Goal: Transaction & Acquisition: Purchase product/service

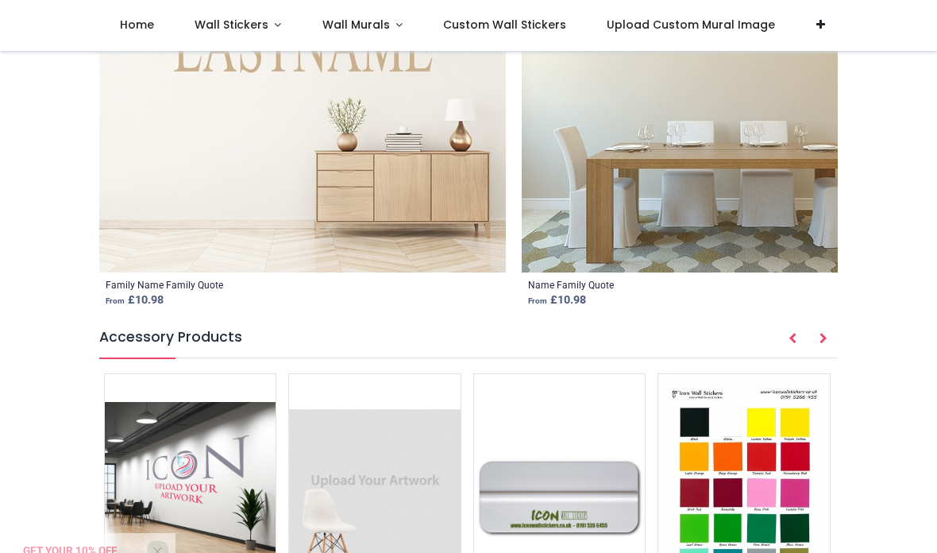
scroll to position [2169, 0]
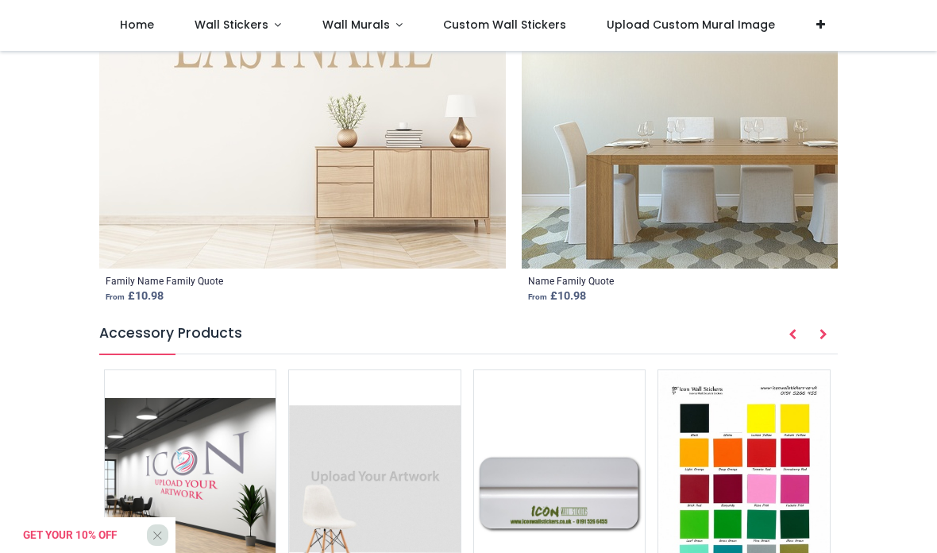
click at [734, 370] on img at bounding box center [743, 491] width 171 height 242
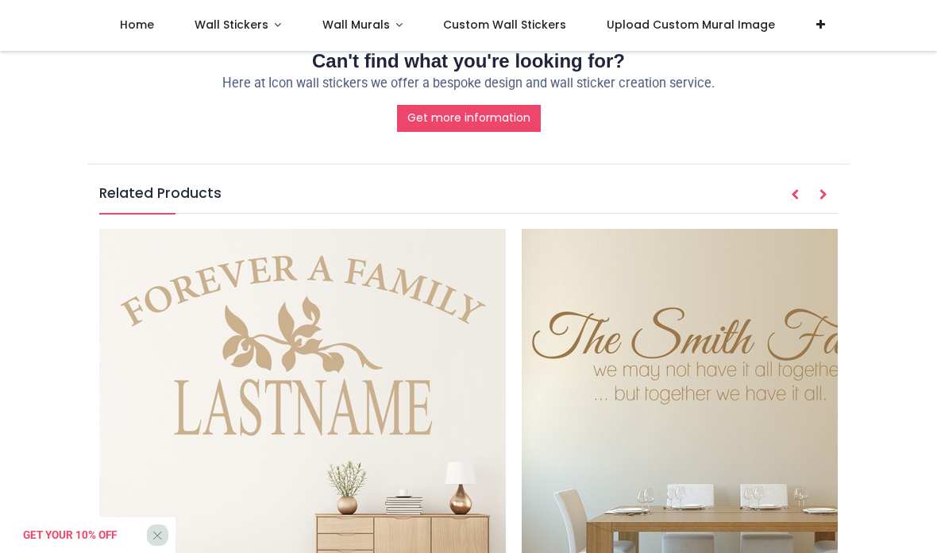
scroll to position [1803, 0]
click at [727, 274] on img at bounding box center [725, 431] width 406 height 406
click at [764, 341] on img at bounding box center [725, 431] width 406 height 406
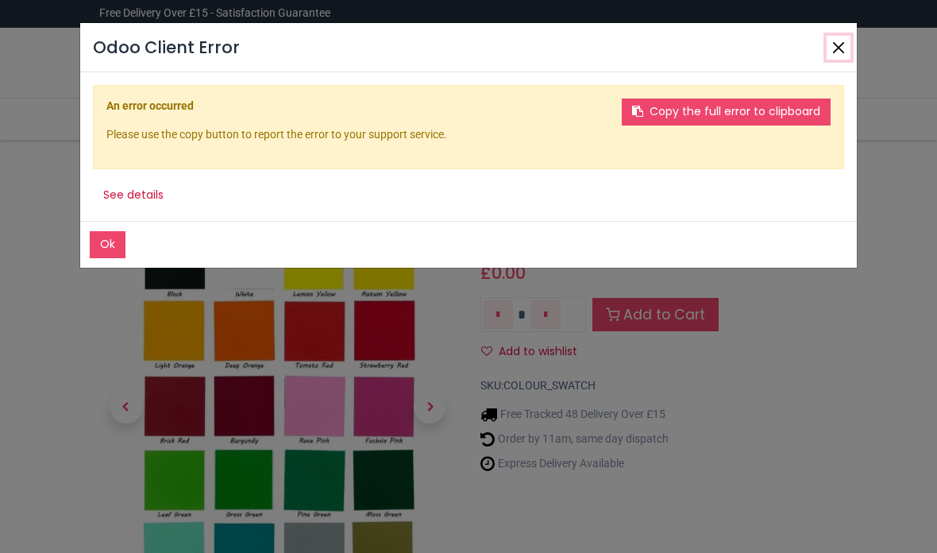
click at [838, 53] on button "Close" at bounding box center [838, 48] width 24 height 24
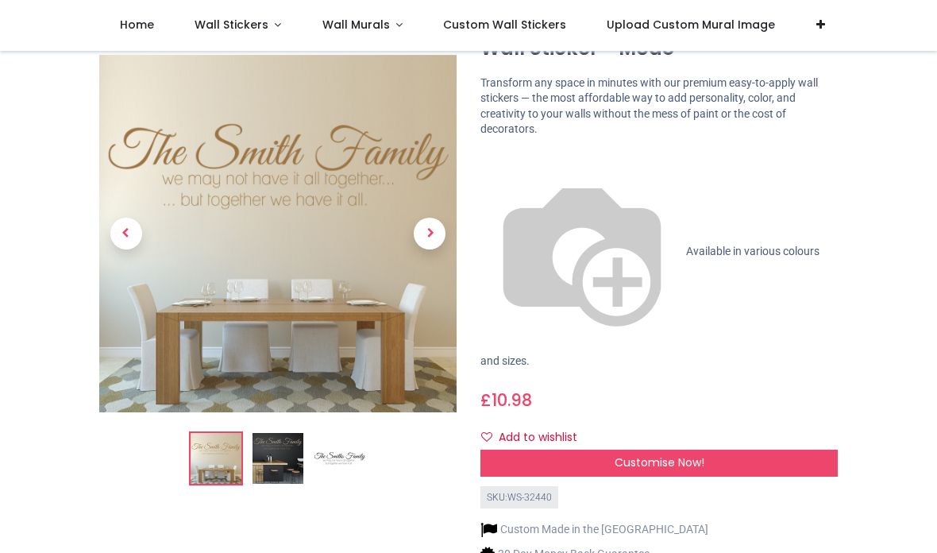
scroll to position [93, 0]
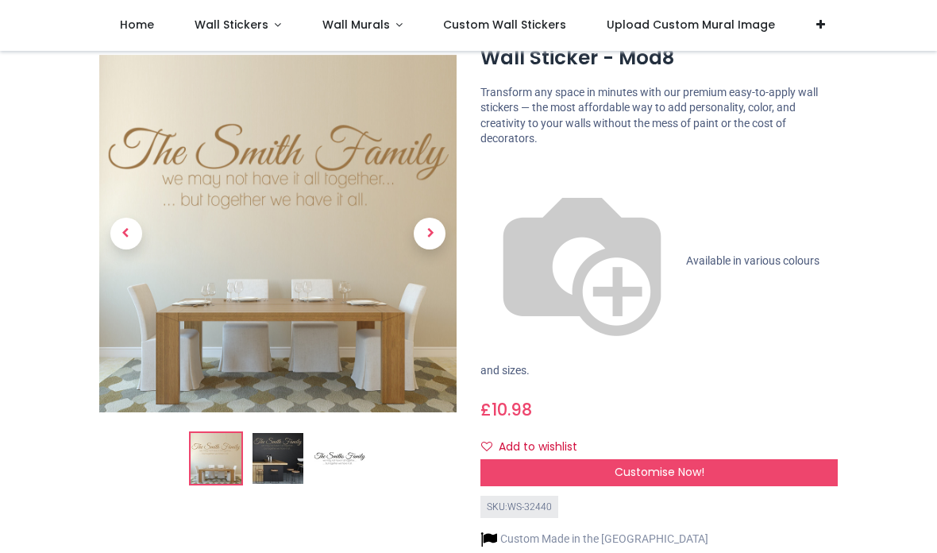
click at [680, 464] on span "Customise Now!" at bounding box center [659, 472] width 90 height 16
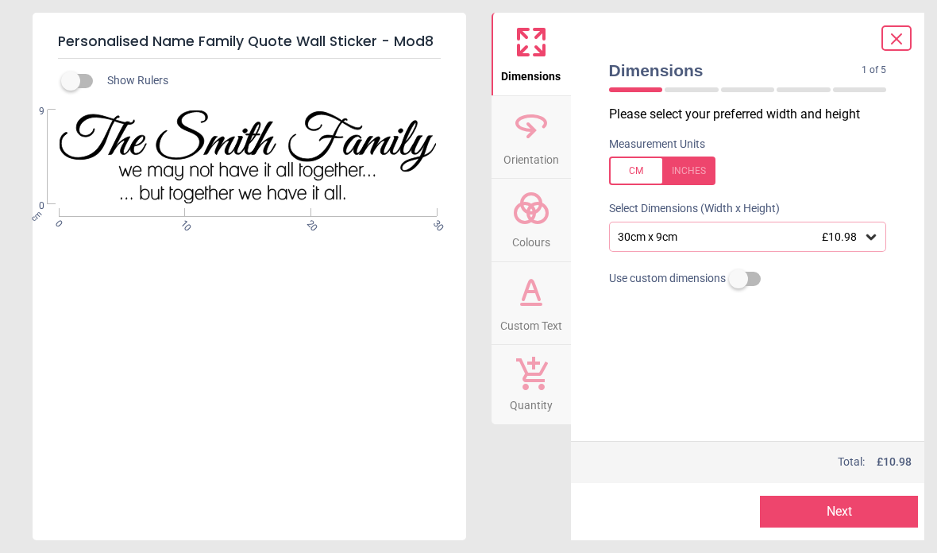
click at [870, 238] on icon at bounding box center [871, 237] width 10 height 6
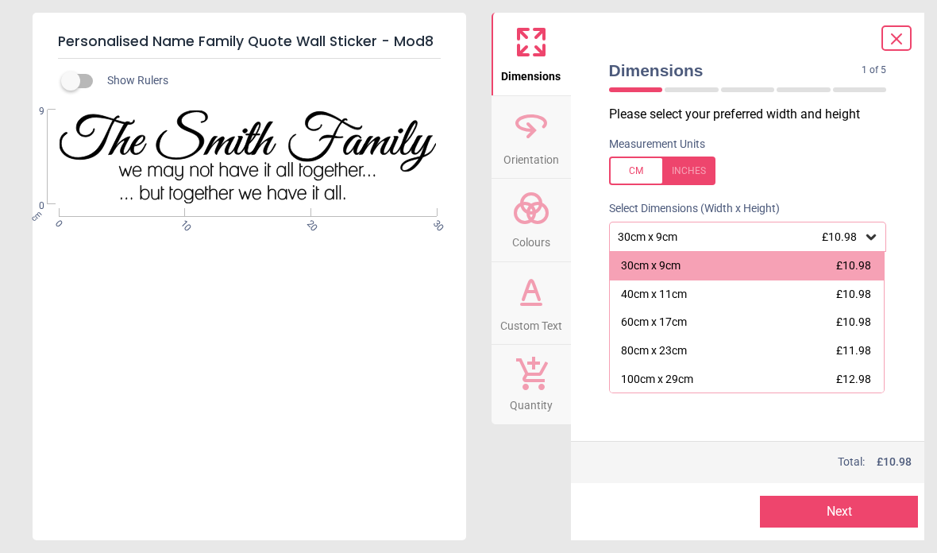
click at [648, 372] on div "100cm x 29cm" at bounding box center [657, 380] width 72 height 16
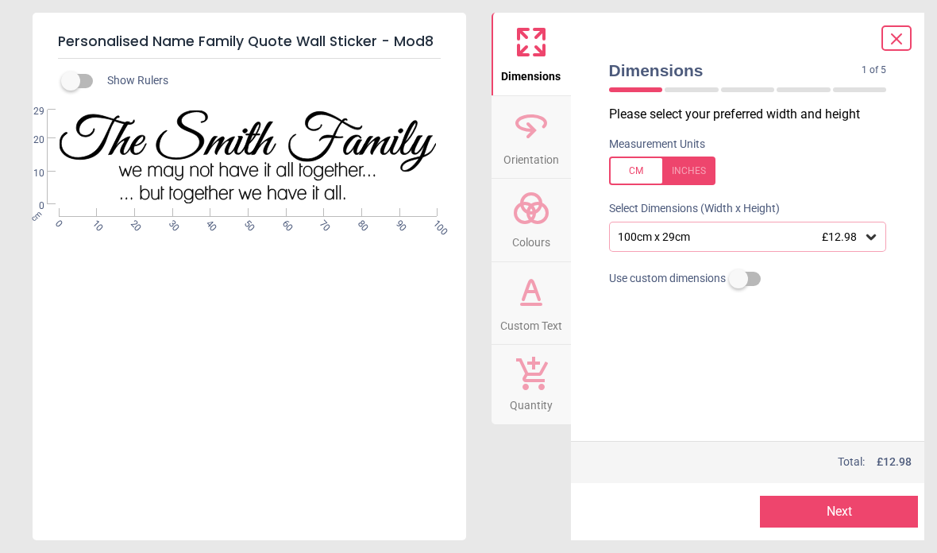
click at [831, 506] on button "Next" at bounding box center [839, 511] width 158 height 32
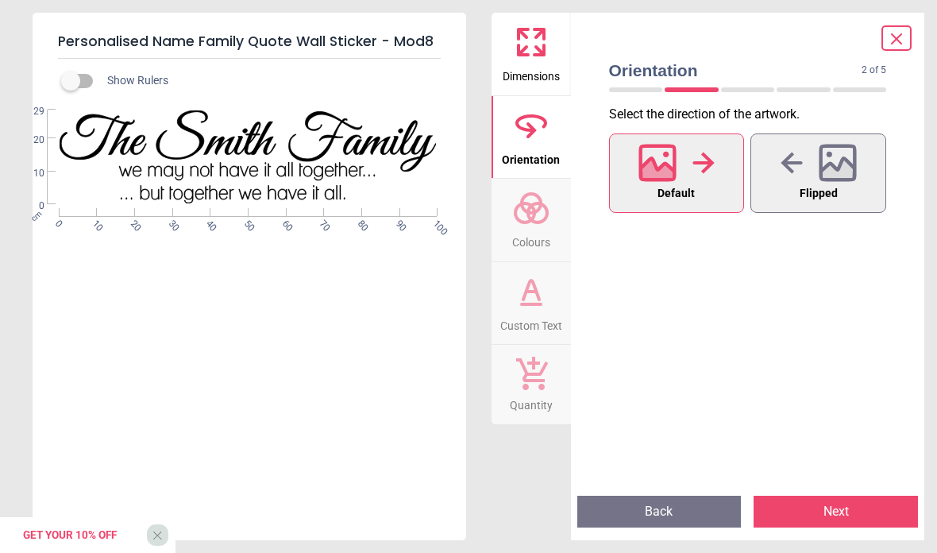
click at [840, 506] on button "Next" at bounding box center [835, 511] width 164 height 32
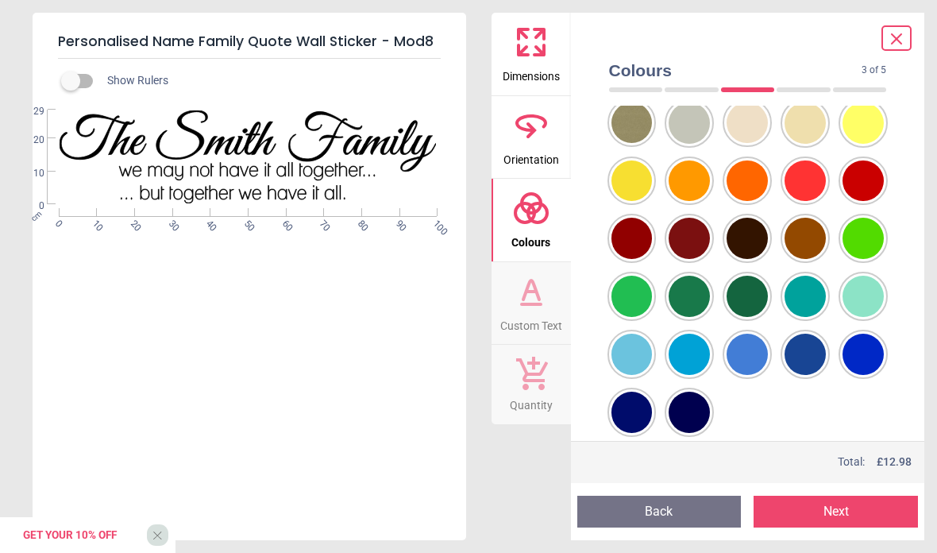
scroll to position [155, 0]
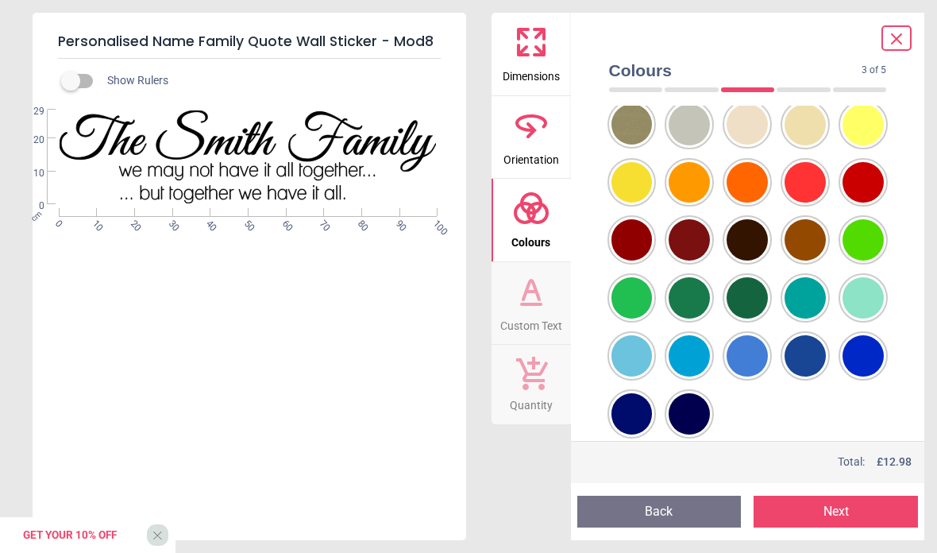
click at [653, 29] on div at bounding box center [631, 8] width 41 height 41
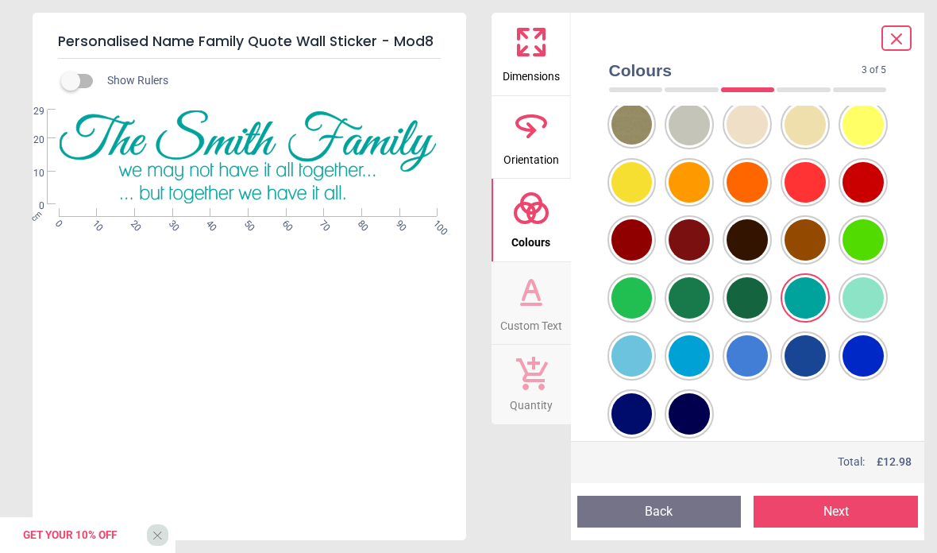
click at [832, 503] on button "Next" at bounding box center [835, 511] width 164 height 32
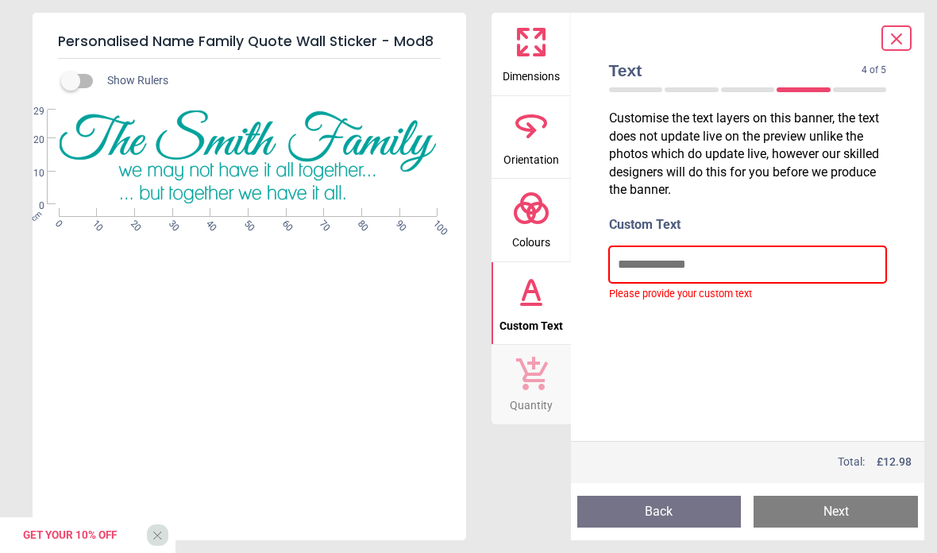
click at [649, 267] on input "text" at bounding box center [748, 264] width 278 height 37
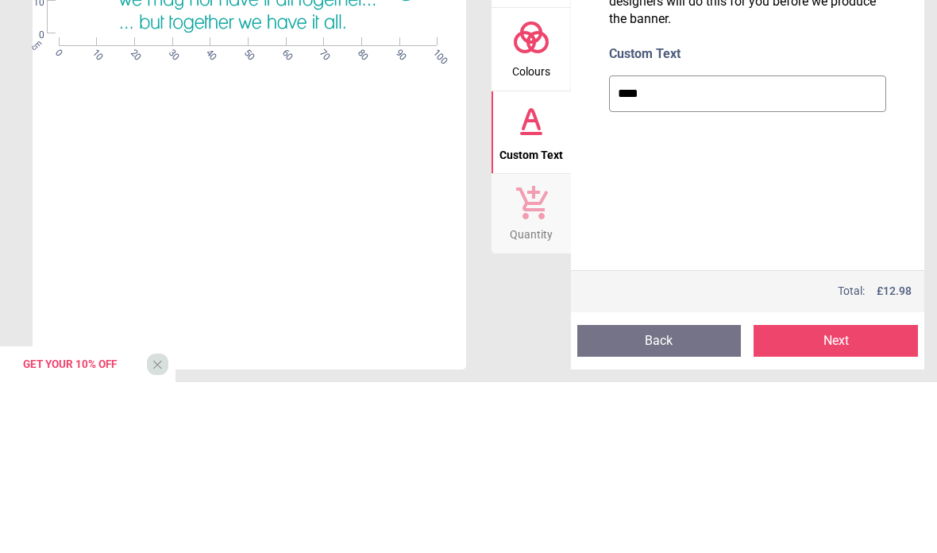
type input "*****"
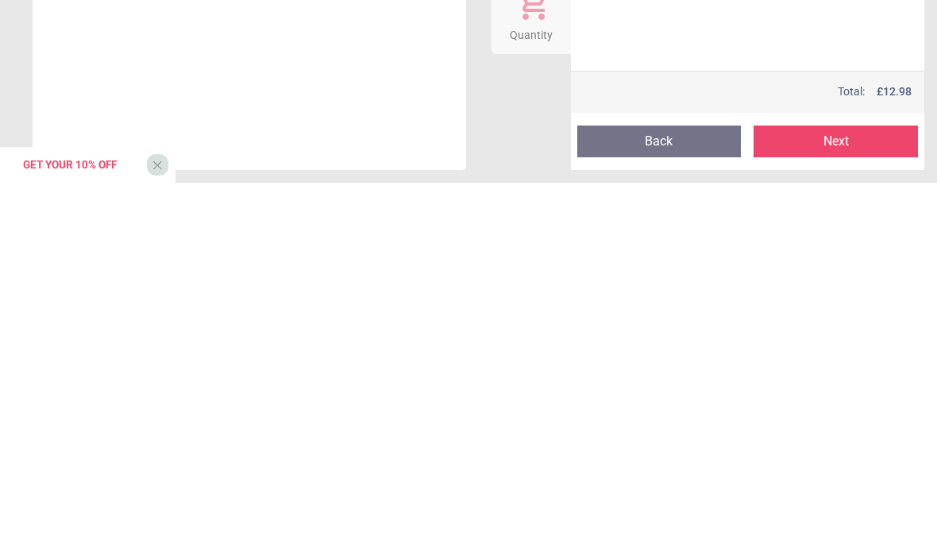
click at [834, 495] on button "Next" at bounding box center [835, 511] width 164 height 32
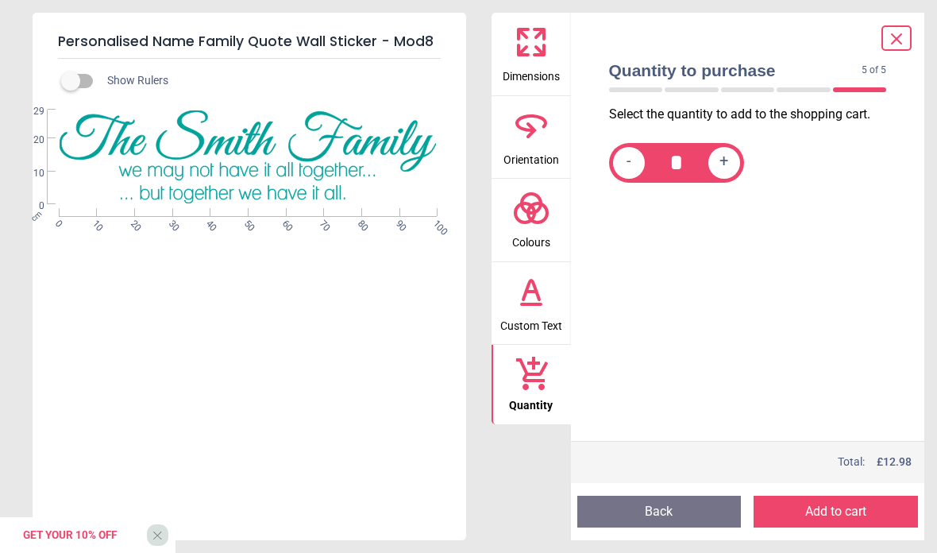
click at [816, 509] on button "Add to cart" at bounding box center [835, 511] width 164 height 32
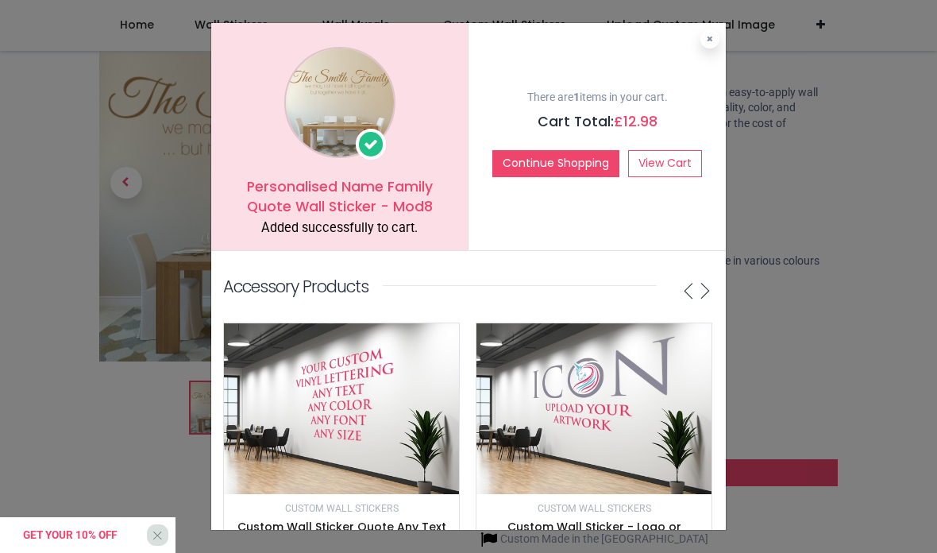
click at [541, 164] on button "Continue Shopping" at bounding box center [555, 163] width 127 height 27
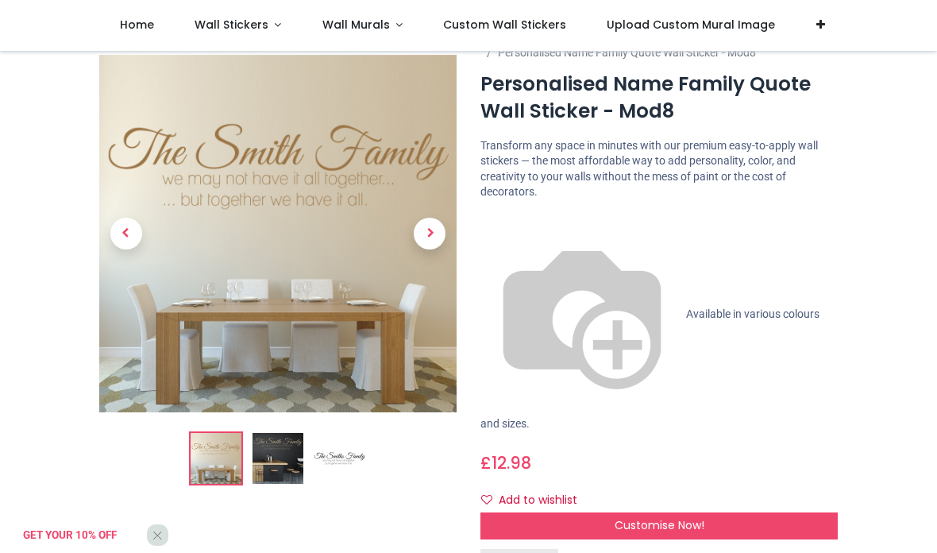
scroll to position [40, 0]
click at [288, 455] on img at bounding box center [277, 458] width 51 height 51
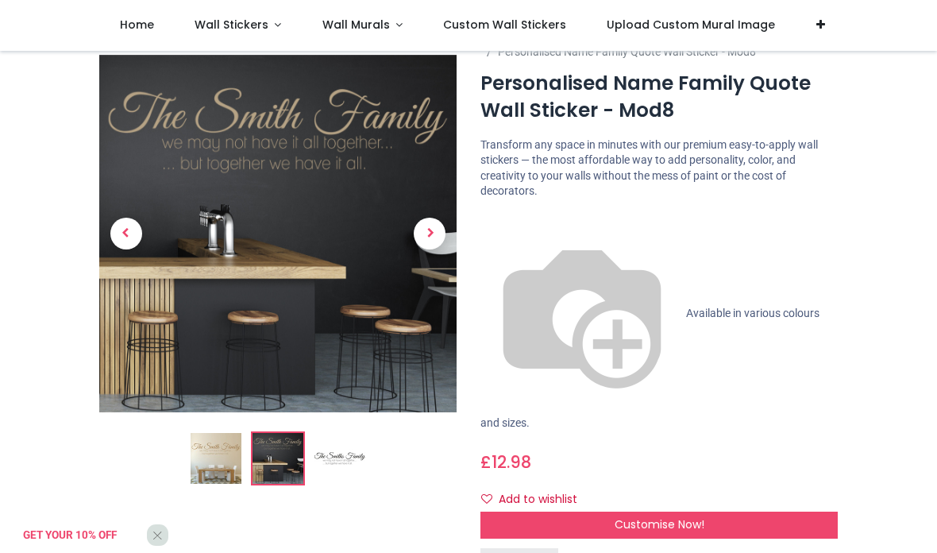
click at [438, 237] on span "Next" at bounding box center [430, 234] width 32 height 32
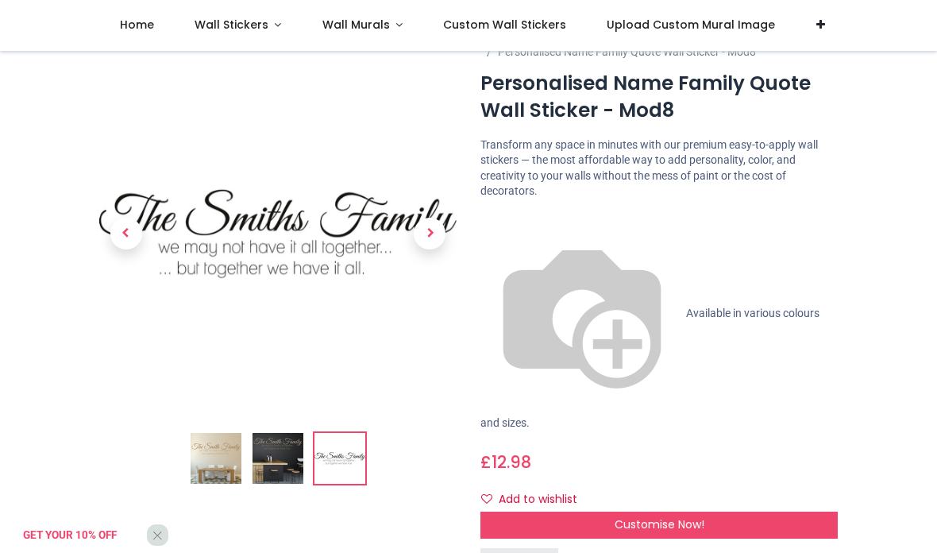
click at [134, 236] on span "Previous" at bounding box center [126, 234] width 32 height 32
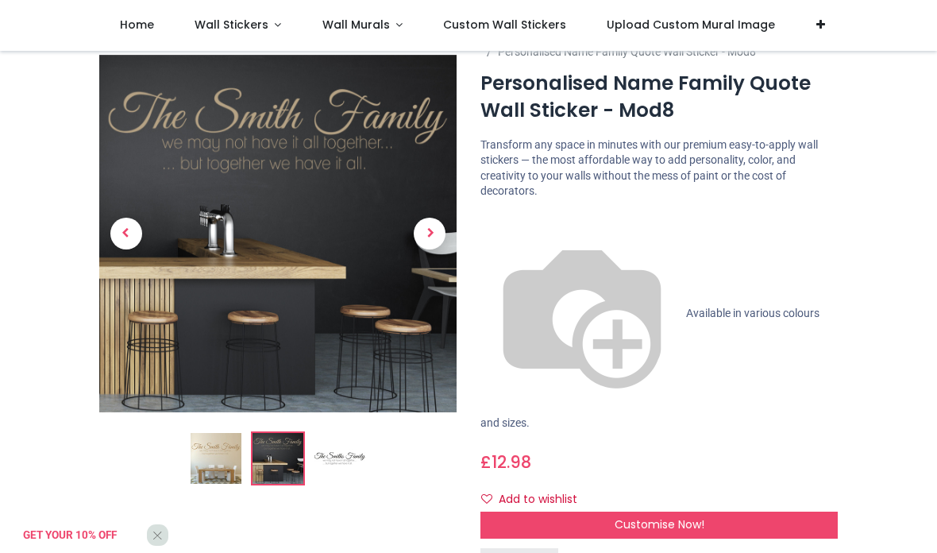
click at [137, 231] on span "Previous" at bounding box center [126, 234] width 32 height 32
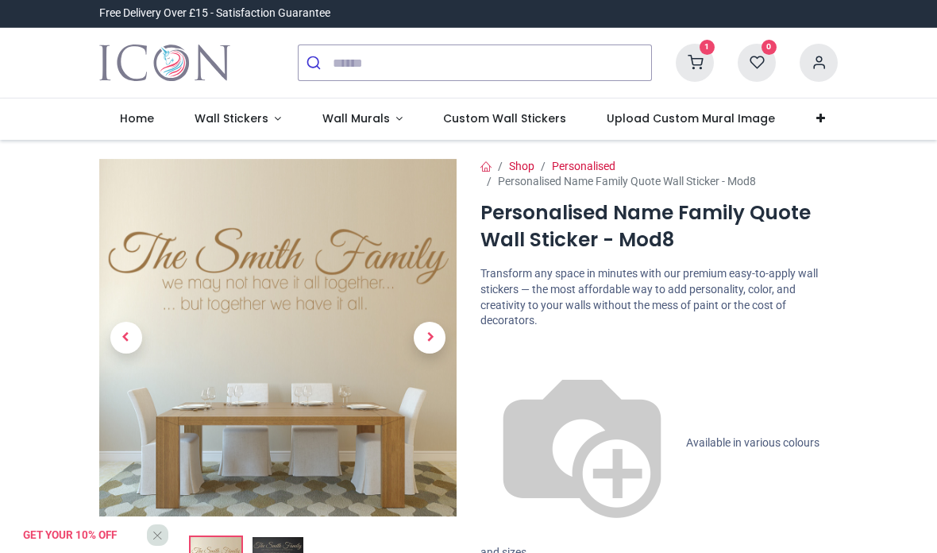
scroll to position [0, 0]
click at [242, 121] on span "Wall Stickers" at bounding box center [231, 118] width 74 height 16
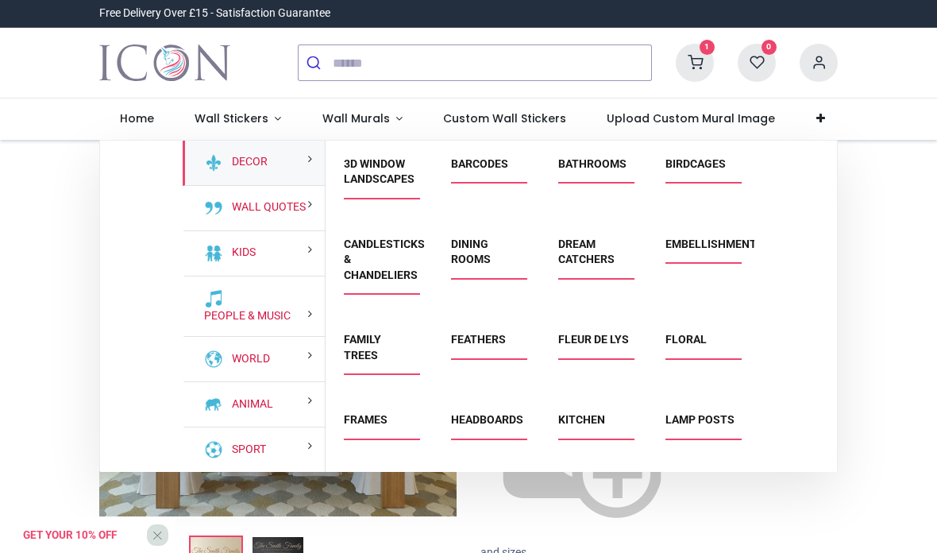
click at [305, 360] on div "World" at bounding box center [254, 359] width 142 height 45
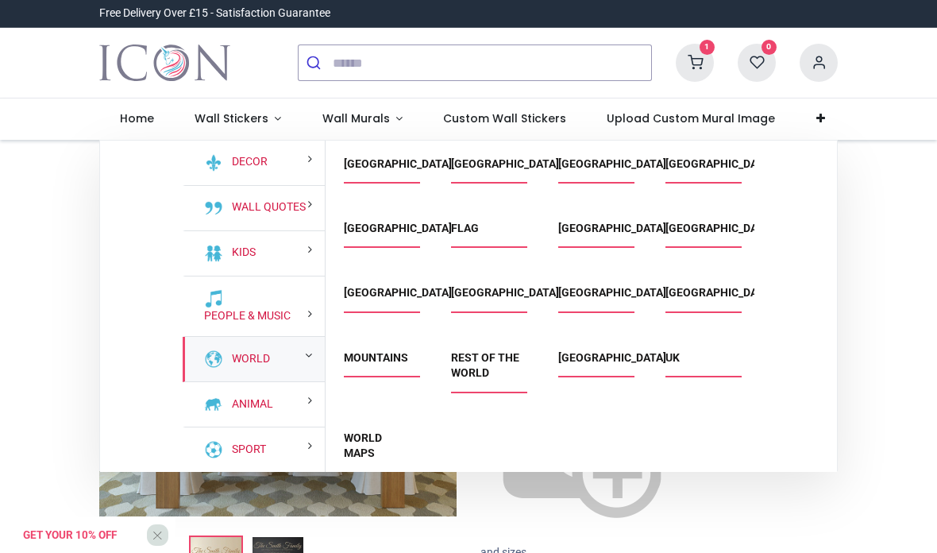
click at [366, 445] on link "World Maps" at bounding box center [363, 445] width 38 height 29
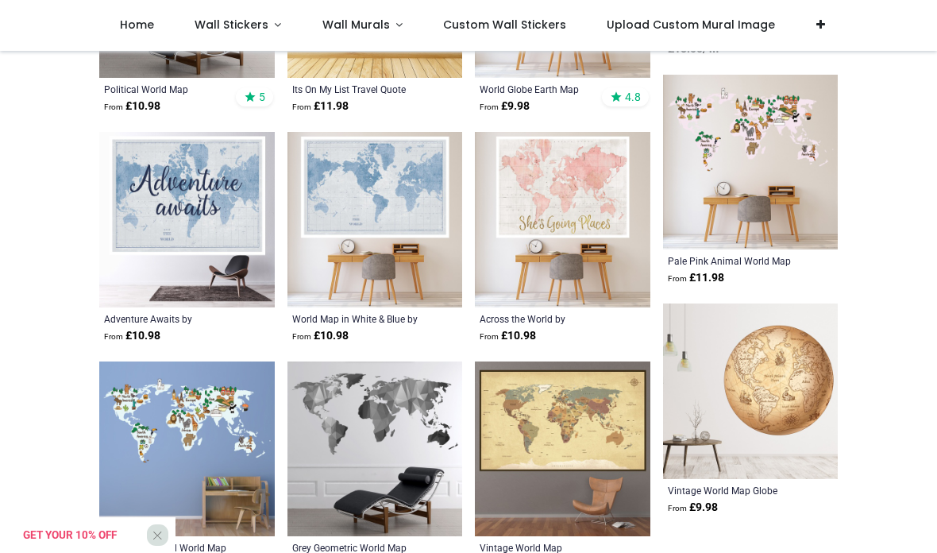
scroll to position [1428, 0]
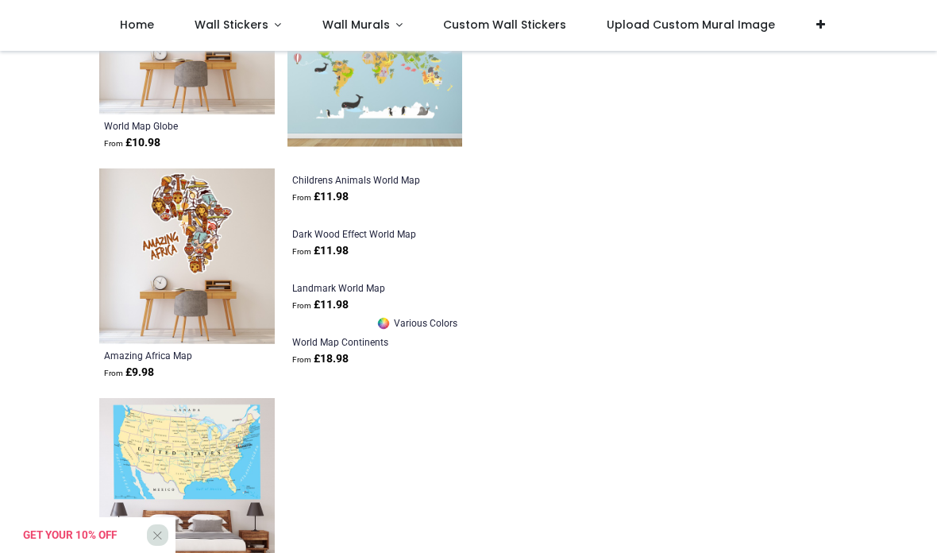
scroll to position [2290, 0]
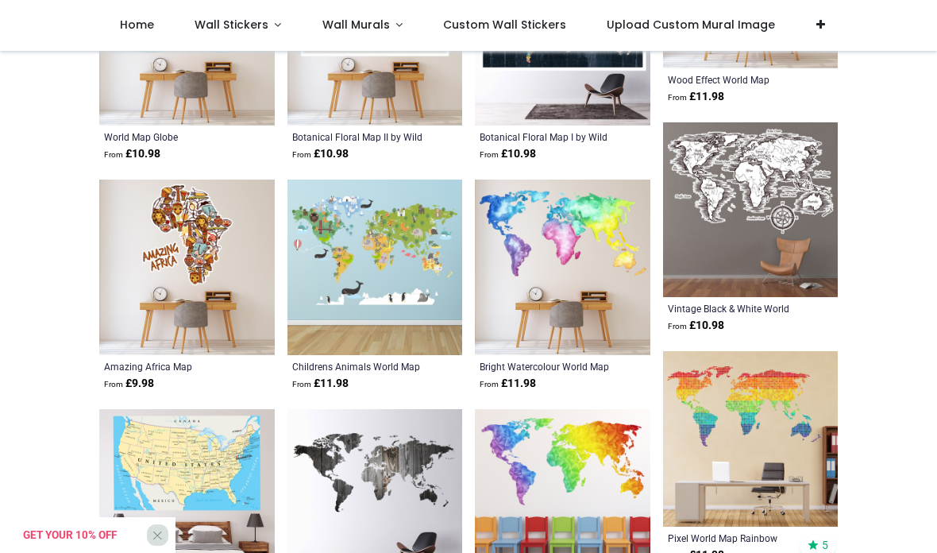
click at [242, 41] on link "Wall Stickers" at bounding box center [238, 25] width 128 height 51
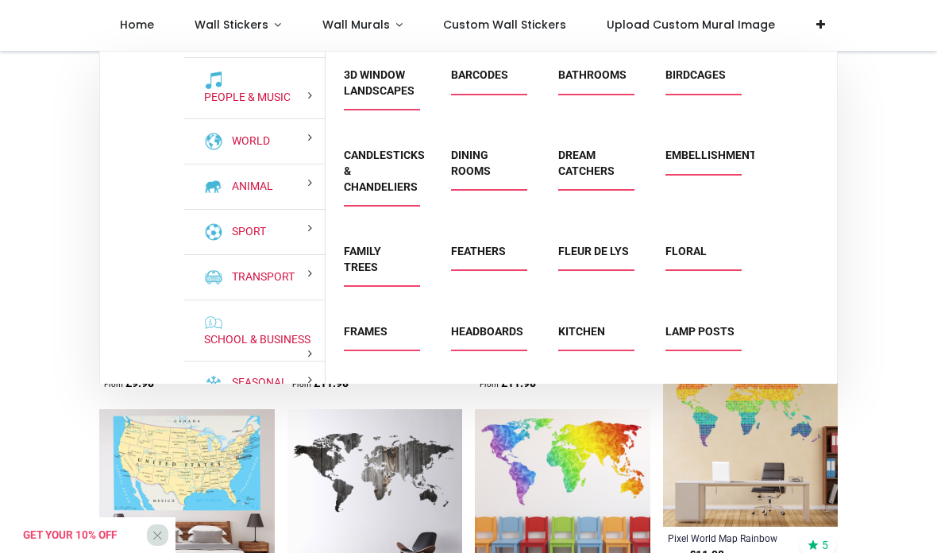
scroll to position [128, 0]
click at [247, 345] on link "School & Business" at bounding box center [254, 341] width 113 height 16
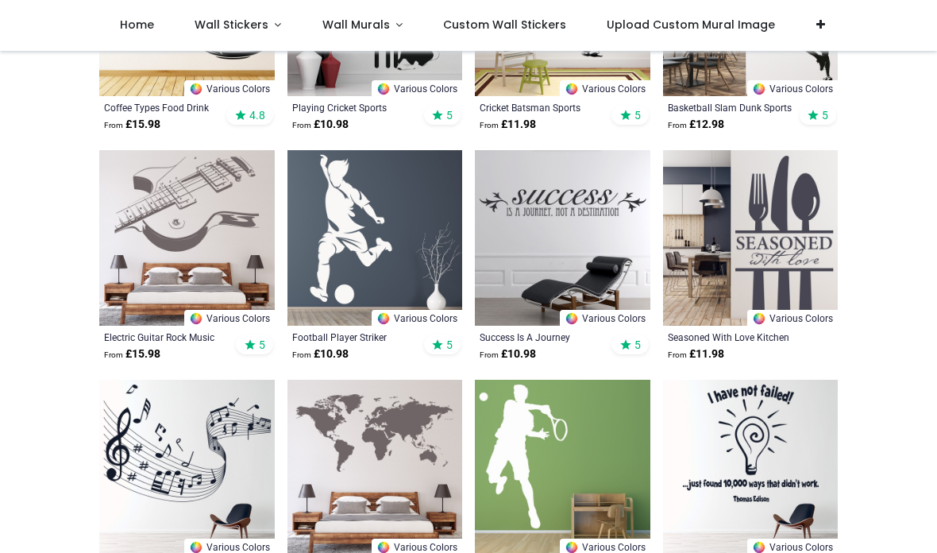
scroll to position [1190, 0]
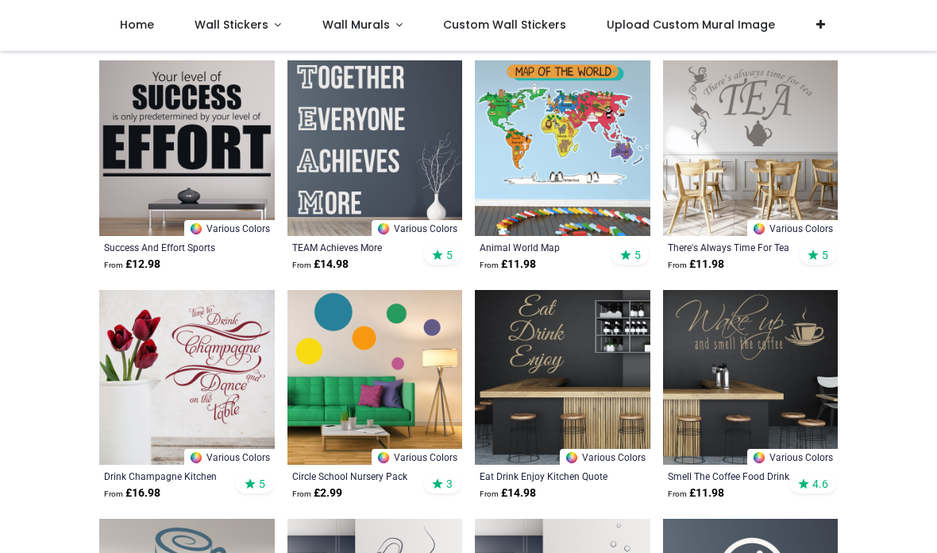
scroll to position [2613, 0]
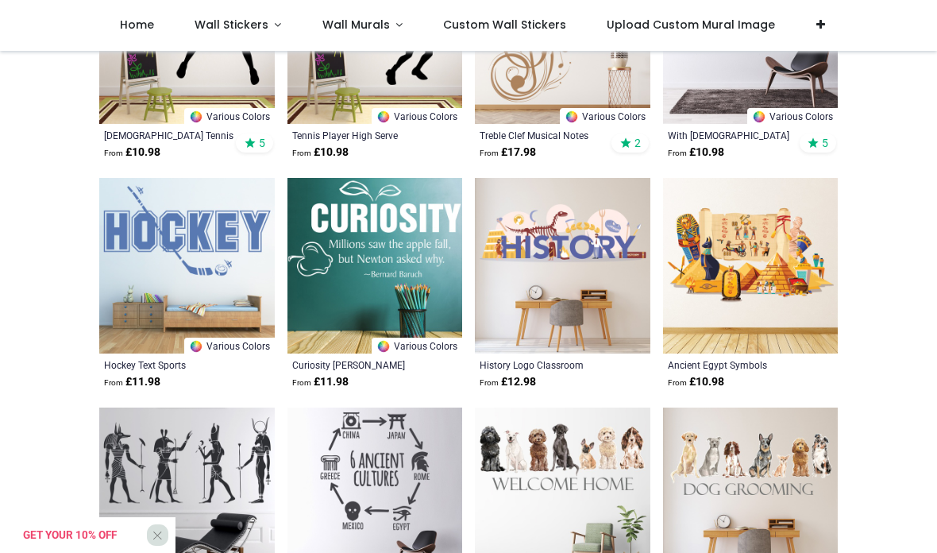
scroll to position [3410, 0]
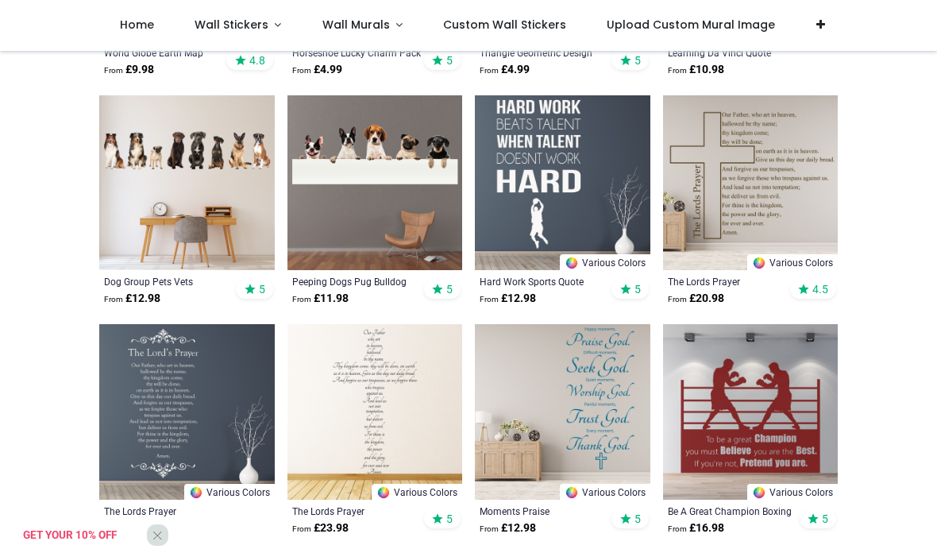
scroll to position [6012, 0]
